Goal: Task Accomplishment & Management: Manage account settings

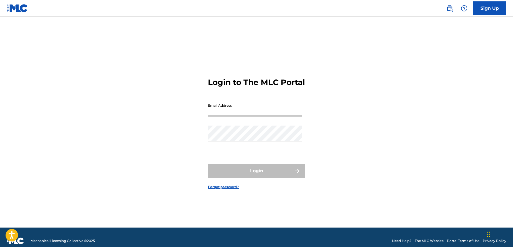
drag, startPoint x: 266, startPoint y: 118, endPoint x: 270, endPoint y: 116, distance: 4.1
click at [266, 116] on input "Email Address" at bounding box center [255, 108] width 94 height 16
type input "[EMAIL_ADDRESS][DOMAIN_NAME]"
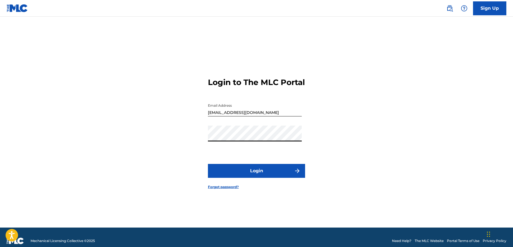
click at [208, 164] on button "Login" at bounding box center [256, 171] width 97 height 14
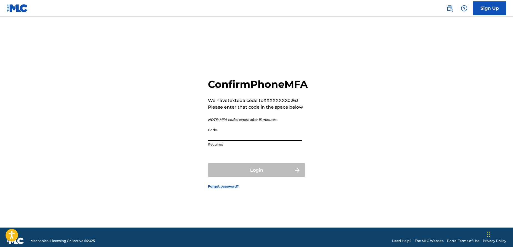
click at [259, 141] on input "Code" at bounding box center [255, 133] width 94 height 16
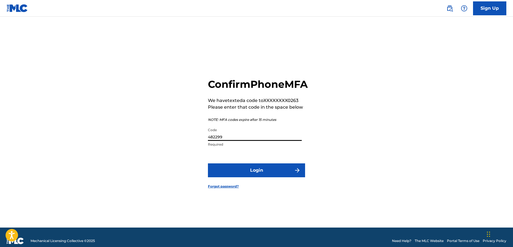
type input "482299"
click at [264, 171] on button "Login" at bounding box center [256, 170] width 97 height 14
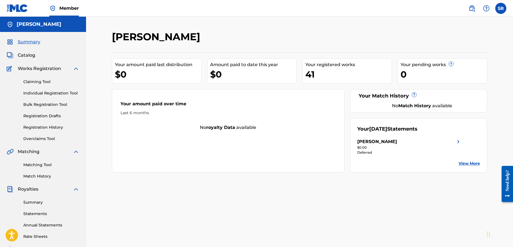
click at [44, 199] on link "Summary" at bounding box center [51, 202] width 56 height 6
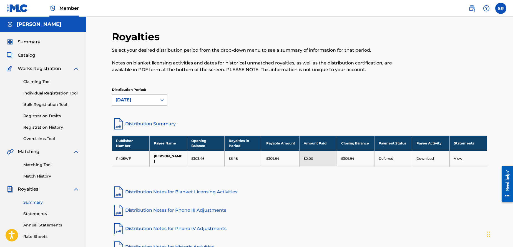
click at [383, 156] on link "Deferred" at bounding box center [385, 158] width 15 height 4
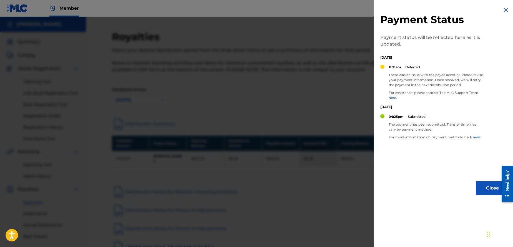
click at [357, 171] on div at bounding box center [256, 140] width 513 height 247
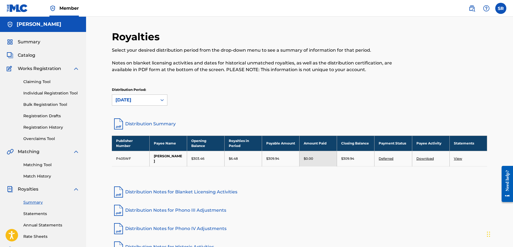
drag, startPoint x: 74, startPoint y: 188, endPoint x: 76, endPoint y: 185, distance: 3.6
click at [74, 188] on img at bounding box center [76, 189] width 7 height 7
click at [77, 201] on img at bounding box center [76, 202] width 7 height 7
click at [75, 152] on img at bounding box center [76, 151] width 7 height 7
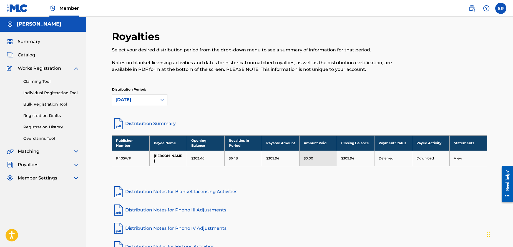
click at [75, 72] on div "Claiming Tool Individual Registration Tool Bulk Registration Tool Registration …" at bounding box center [43, 107] width 73 height 70
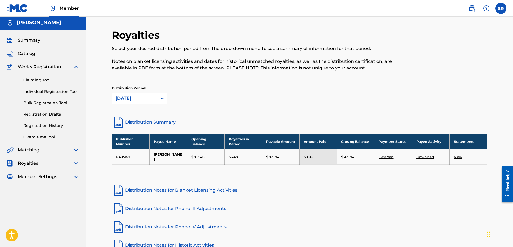
click at [76, 69] on img at bounding box center [76, 67] width 7 height 7
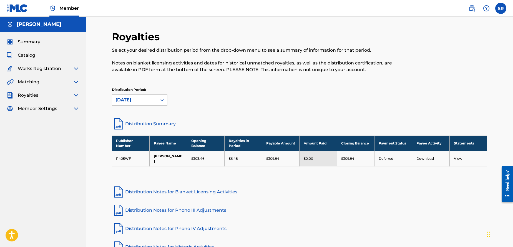
scroll to position [0, 0]
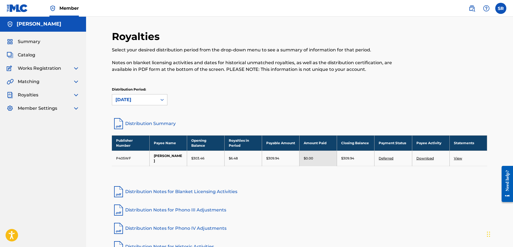
click at [503, 10] on label at bounding box center [500, 8] width 11 height 11
click at [501, 8] on input "SR [PERSON_NAME] [PERSON_NAME][EMAIL_ADDRESS][DOMAIN_NAME] Notification Prefere…" at bounding box center [501, 8] width 0 height 0
click at [453, 77] on div "Notification Preferences Profile Log out" at bounding box center [471, 68] width 69 height 37
click at [501, 8] on input "SR [PERSON_NAME] [PERSON_NAME][EMAIL_ADDRESS][DOMAIN_NAME] Notification Prefere…" at bounding box center [501, 8] width 0 height 0
click at [448, 80] on p "Log out" at bounding box center [446, 78] width 13 height 5
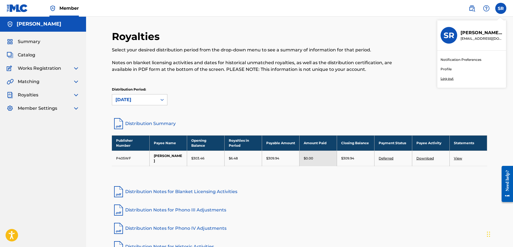
click at [501, 8] on input "SR [PERSON_NAME] [PERSON_NAME][EMAIL_ADDRESS][DOMAIN_NAME] Notification Prefere…" at bounding box center [501, 8] width 0 height 0
